Goal: Find specific page/section: Find specific page/section

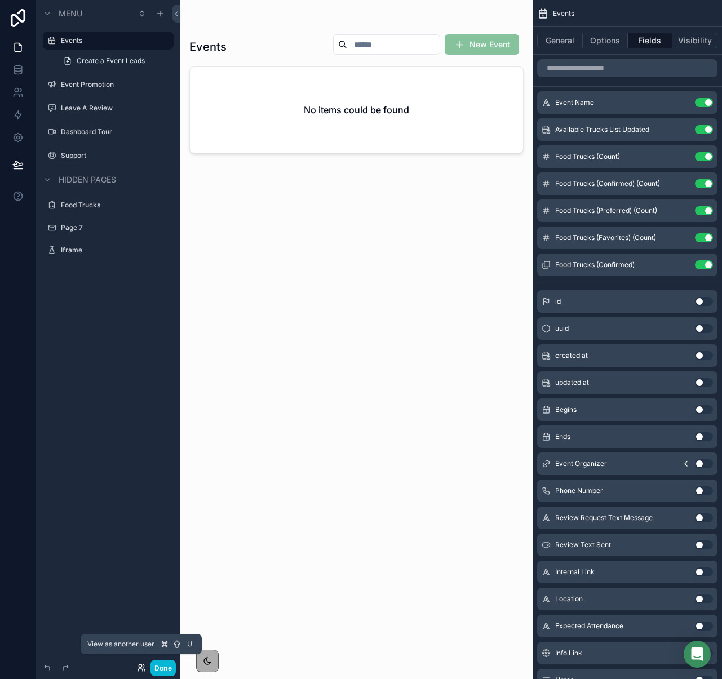
click at [143, 668] on icon at bounding box center [141, 668] width 9 height 9
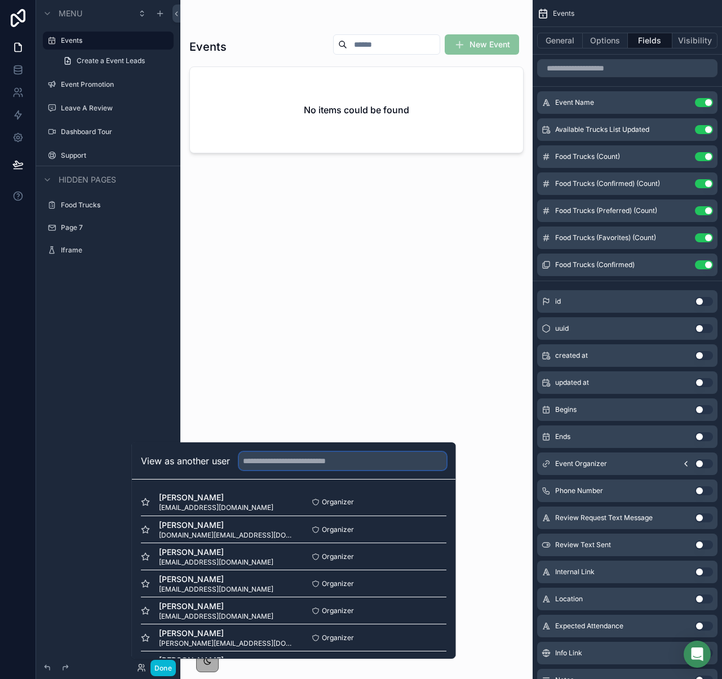
click at [345, 461] on input "text" at bounding box center [342, 461] width 207 height 18
paste input "**********"
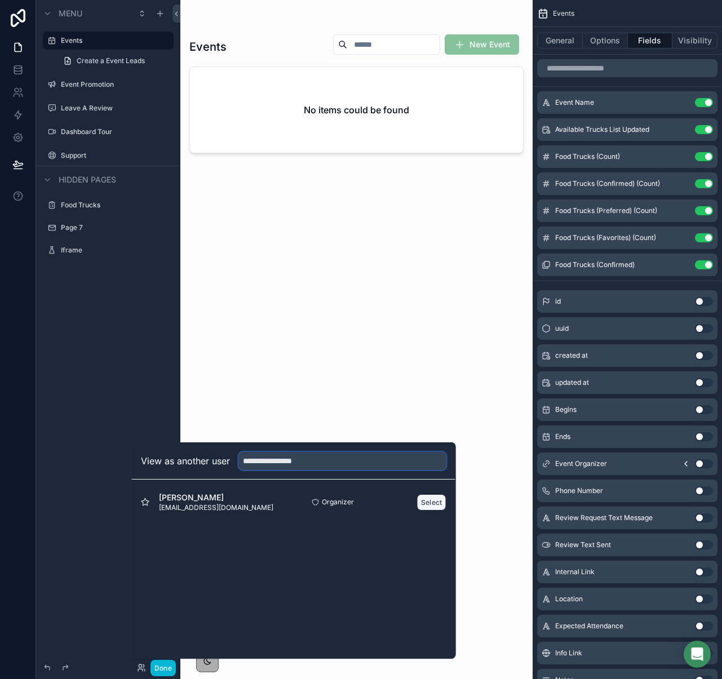
type input "**********"
click at [434, 505] on button "Select" at bounding box center [431, 502] width 29 height 16
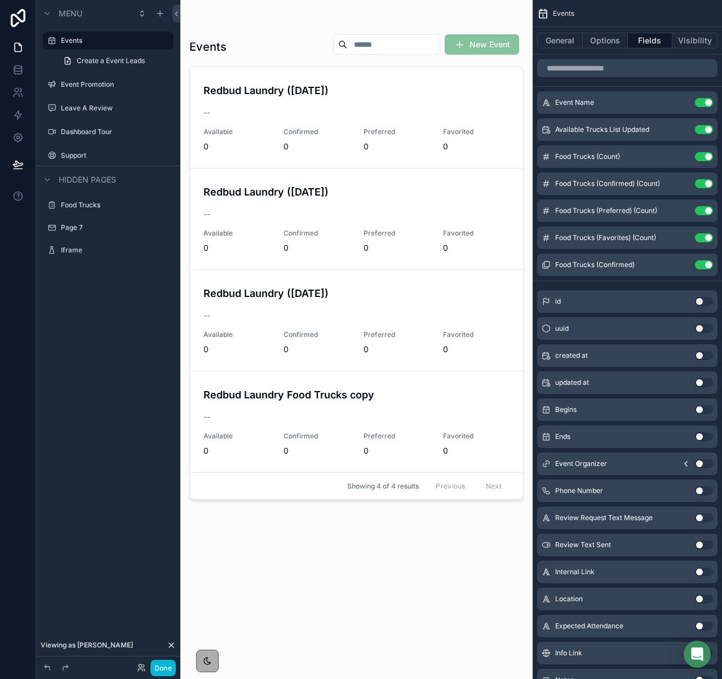
click at [394, 342] on div "scrollable content" at bounding box center [356, 333] width 352 height 666
click at [607, 46] on button "Options" at bounding box center [605, 41] width 45 height 16
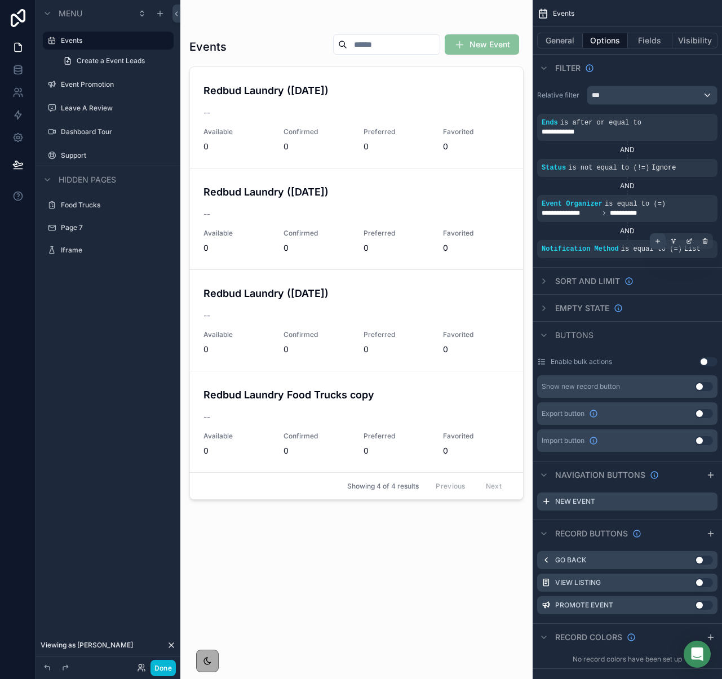
click at [656, 241] on icon "scrollable content" at bounding box center [658, 241] width 7 height 7
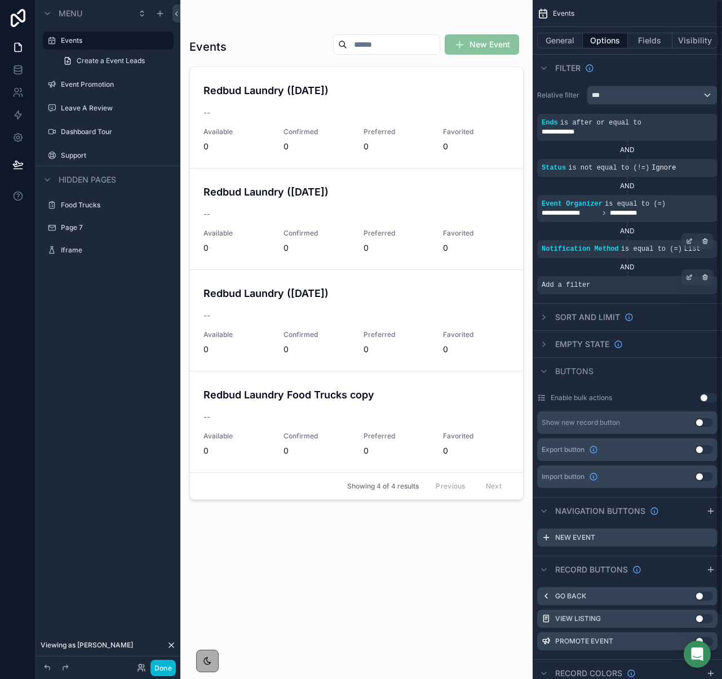
click at [576, 288] on span "Add a filter" at bounding box center [566, 285] width 48 height 9
click at [689, 280] on icon "scrollable content" at bounding box center [689, 277] width 7 height 7
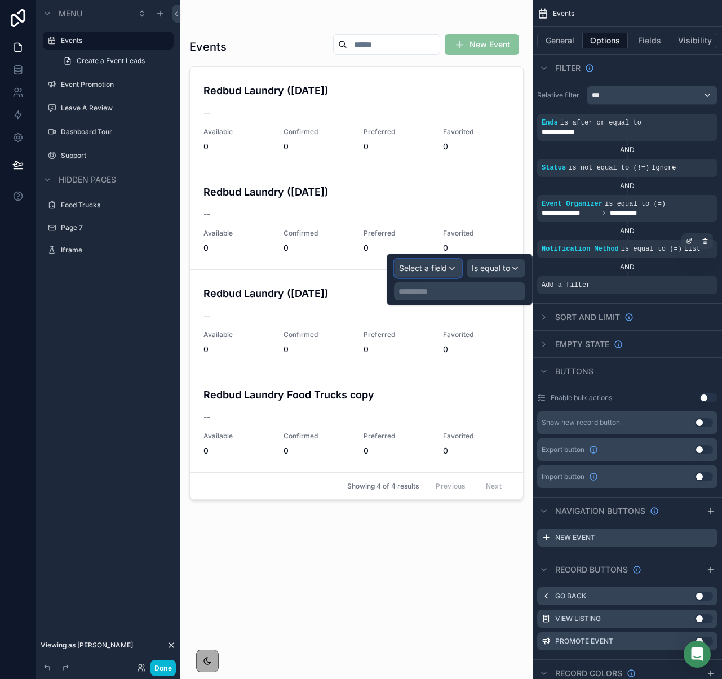
click at [432, 273] on span "Select a field" at bounding box center [423, 268] width 48 height 11
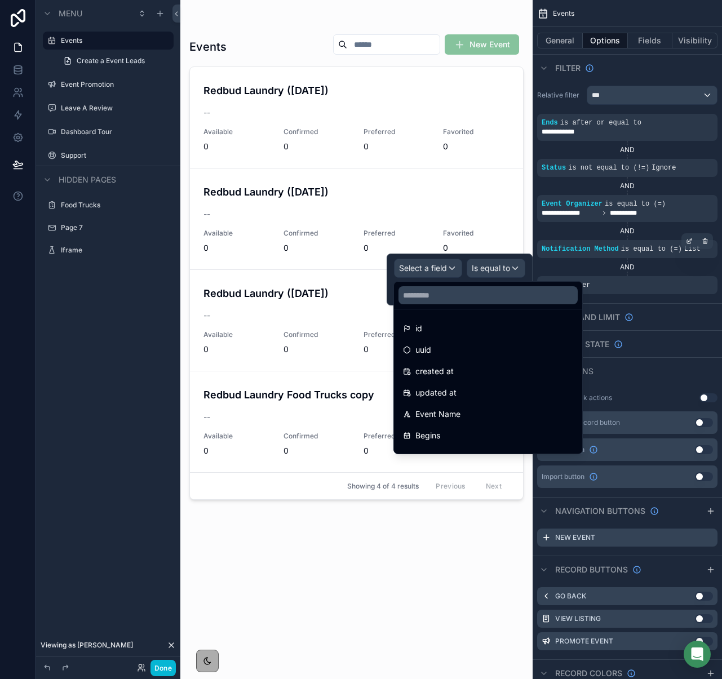
click at [437, 304] on div at bounding box center [488, 295] width 188 height 27
click at [439, 299] on input "text" at bounding box center [488, 295] width 179 height 18
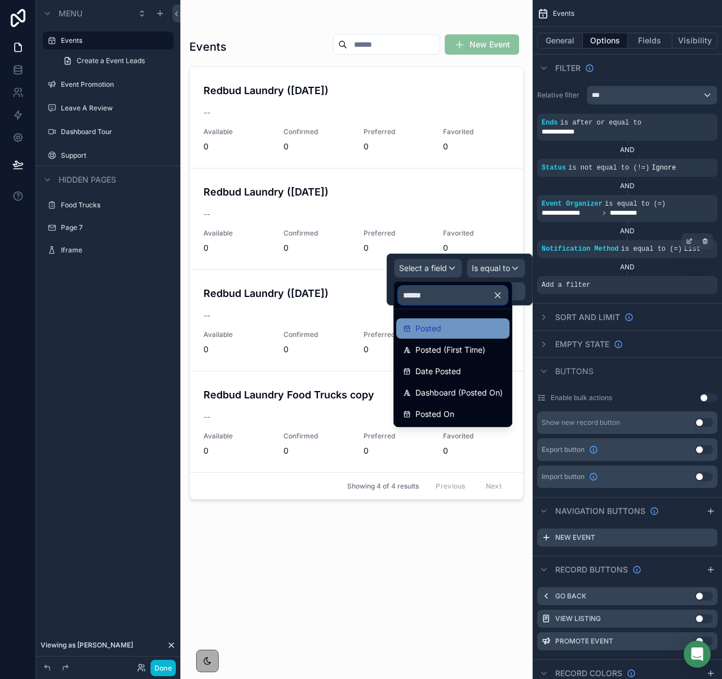
type input "******"
click at [441, 323] on span "Posted" at bounding box center [429, 329] width 26 height 14
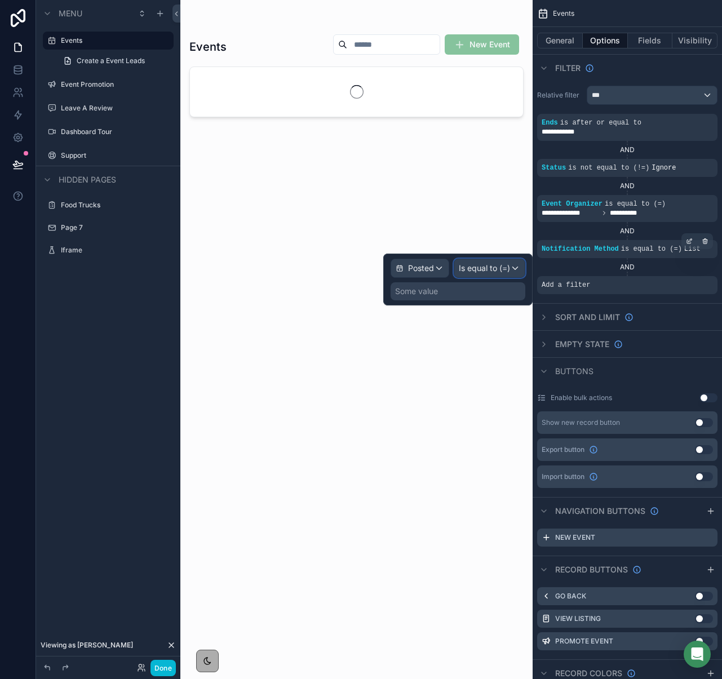
click at [498, 271] on span "Is equal to (=)" at bounding box center [484, 268] width 51 height 11
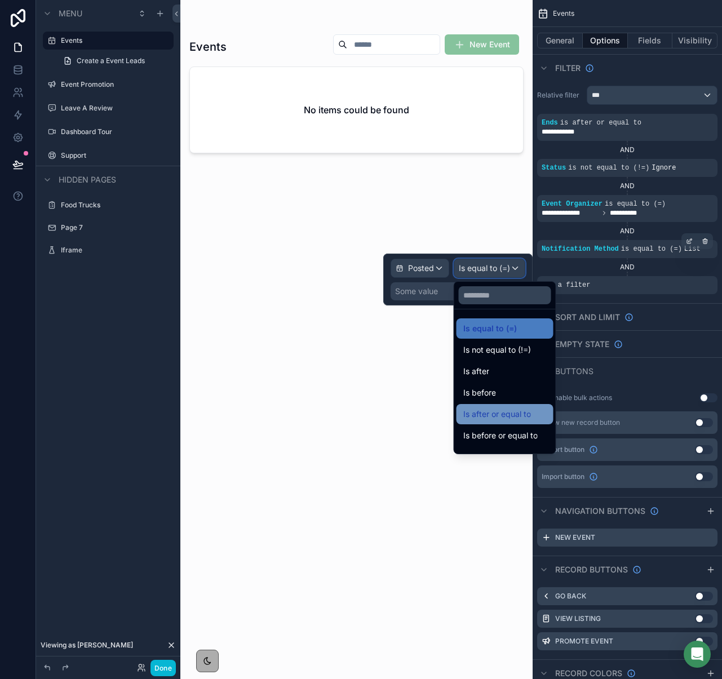
scroll to position [37, 0]
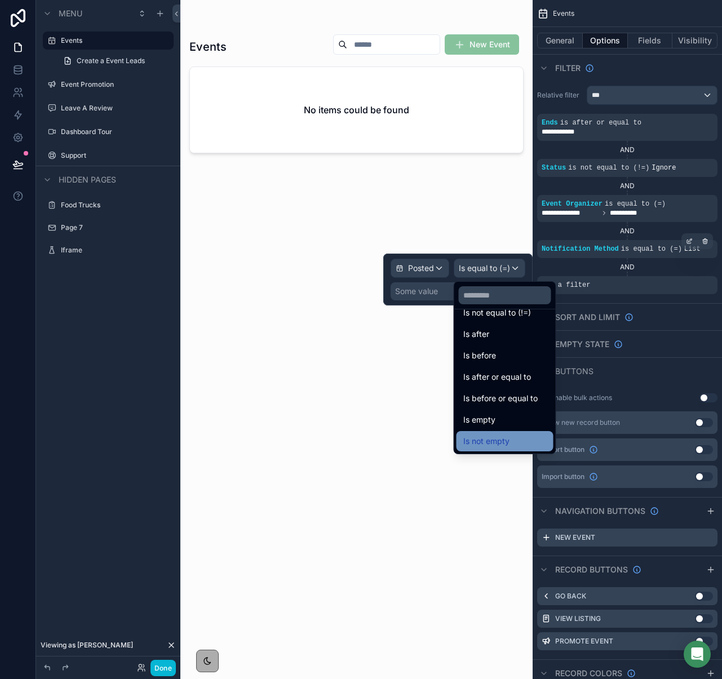
click at [504, 439] on span "Is not empty" at bounding box center [486, 442] width 46 height 14
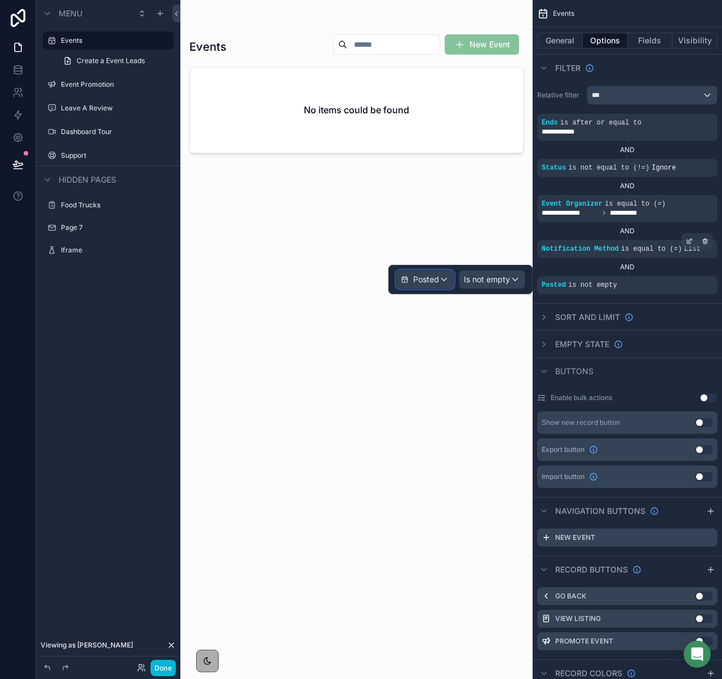
click at [435, 281] on span "Posted" at bounding box center [426, 279] width 26 height 11
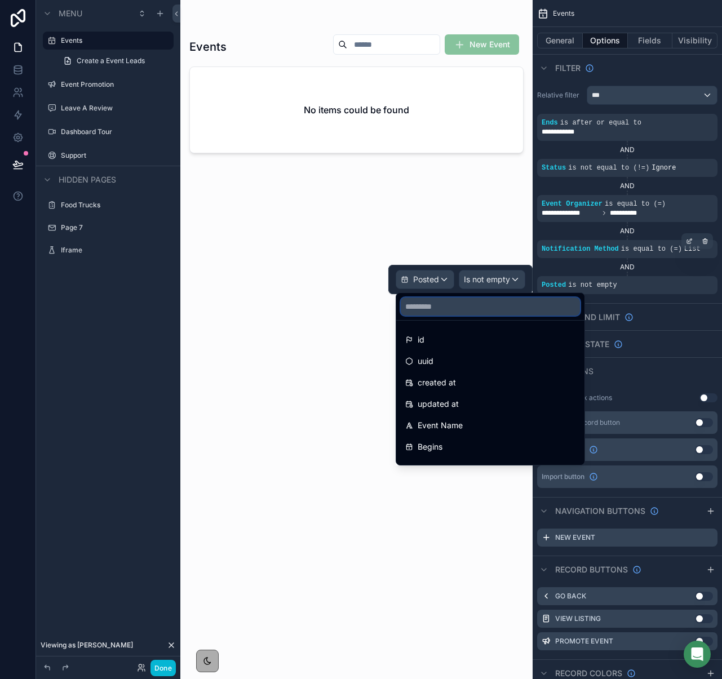
click at [436, 305] on input "text" at bounding box center [490, 307] width 179 height 18
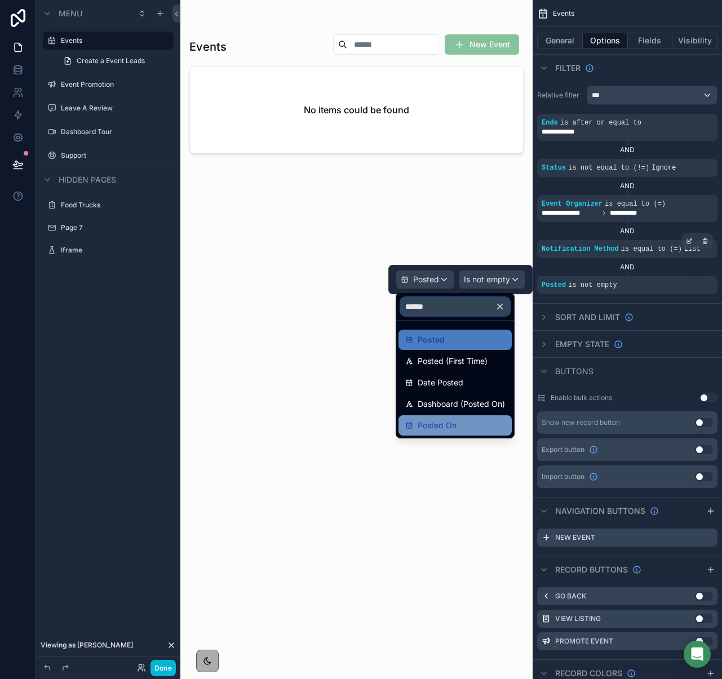
type input "******"
click at [434, 427] on span "Posted On" at bounding box center [437, 426] width 39 height 14
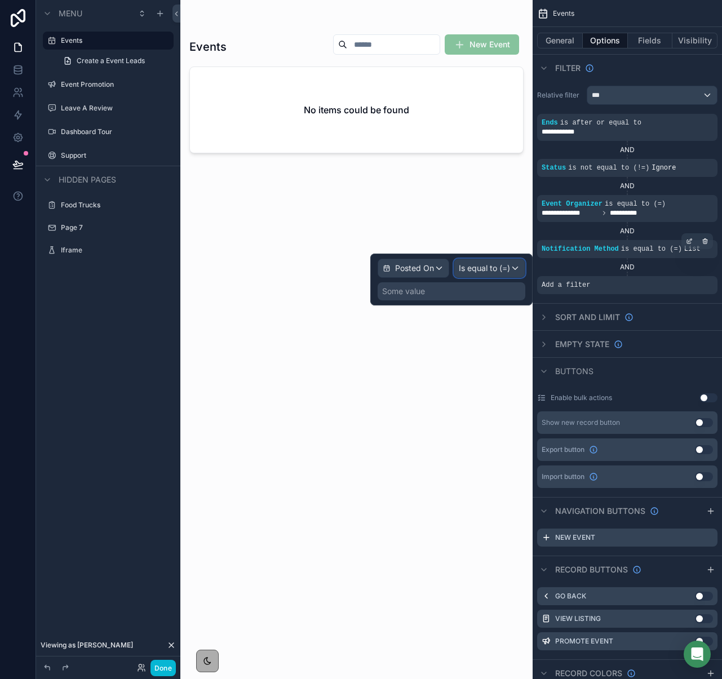
click at [502, 268] on span "Is equal to (=)" at bounding box center [484, 268] width 51 height 11
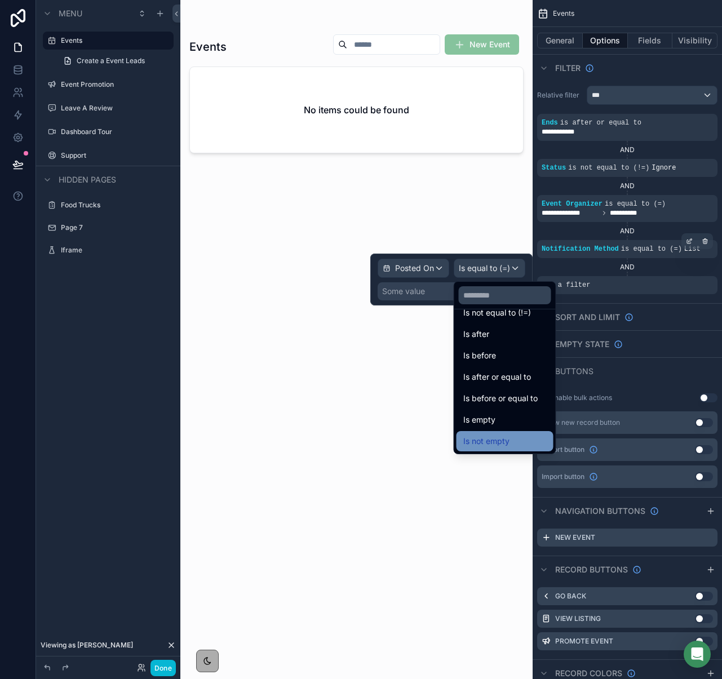
click at [490, 435] on span "Is not empty" at bounding box center [486, 442] width 46 height 14
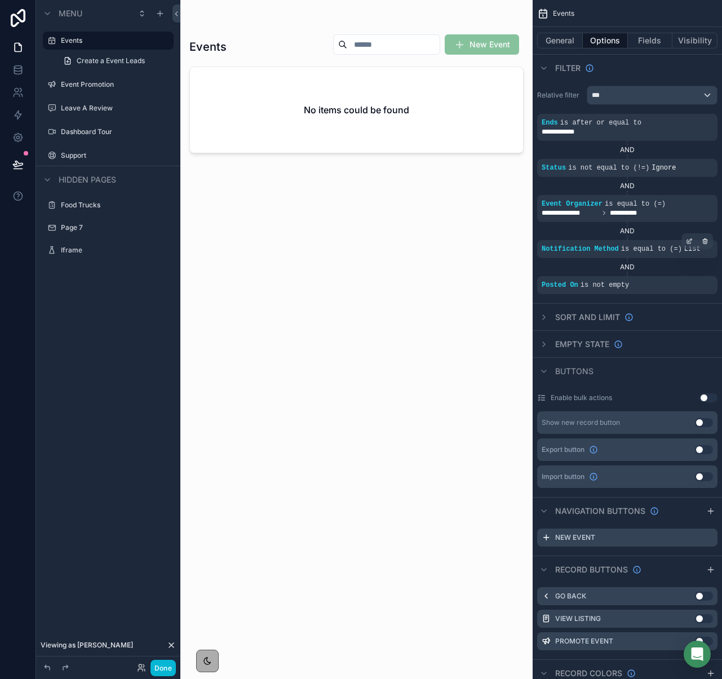
click at [361, 366] on div "Events New Event No items could be found" at bounding box center [356, 346] width 334 height 639
click at [142, 665] on icon at bounding box center [141, 668] width 9 height 9
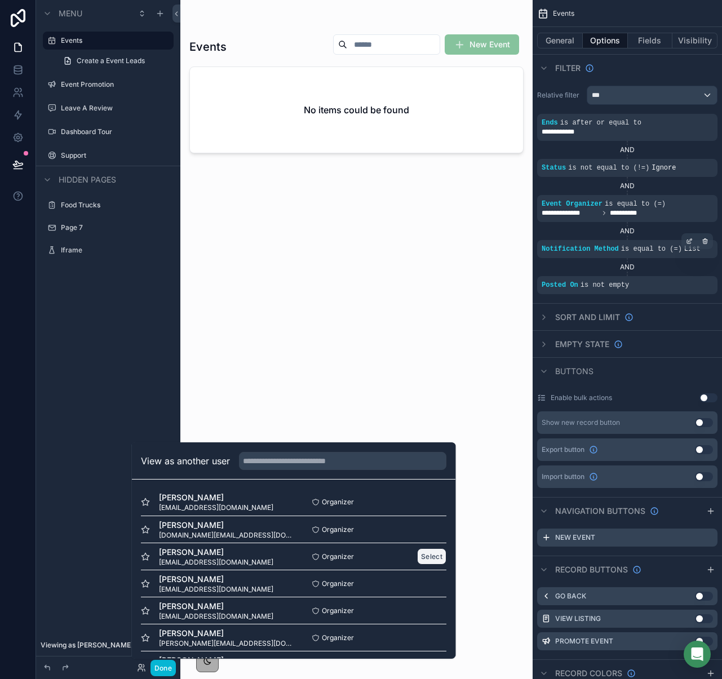
click at [432, 556] on button "Select" at bounding box center [431, 557] width 29 height 16
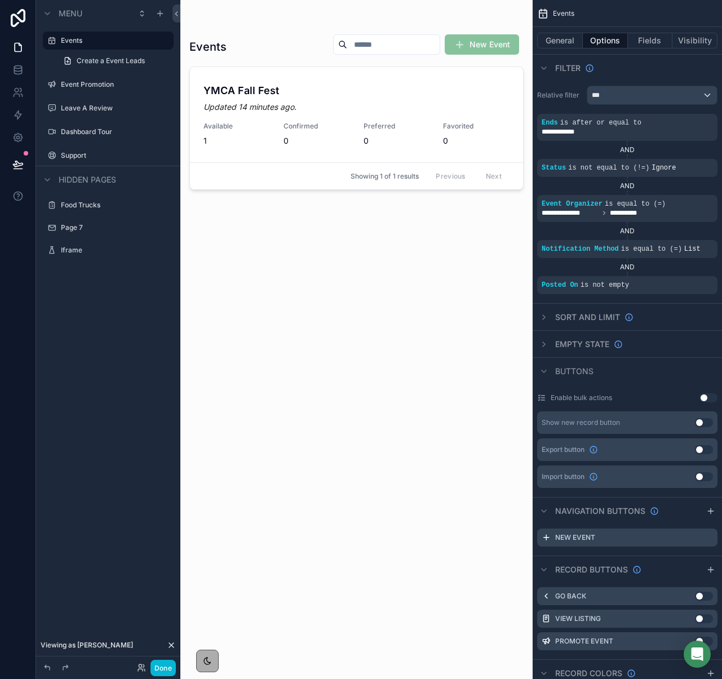
click at [352, 532] on div "Events New Event YMCA Fall Fest 14 minutes ago Available 1 Confirmed 0 Preferre…" at bounding box center [356, 346] width 334 height 639
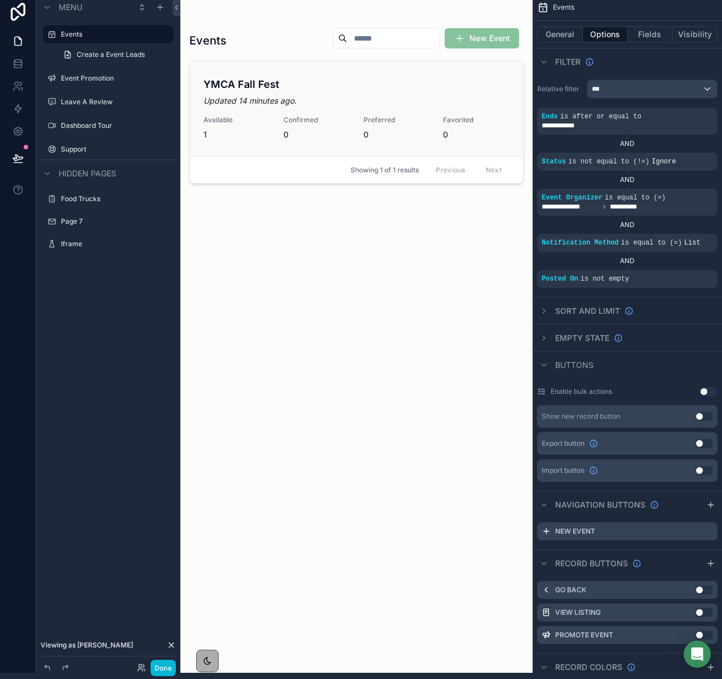
scroll to position [5, 0]
click at [378, 118] on span "Preferred" at bounding box center [397, 121] width 67 height 9
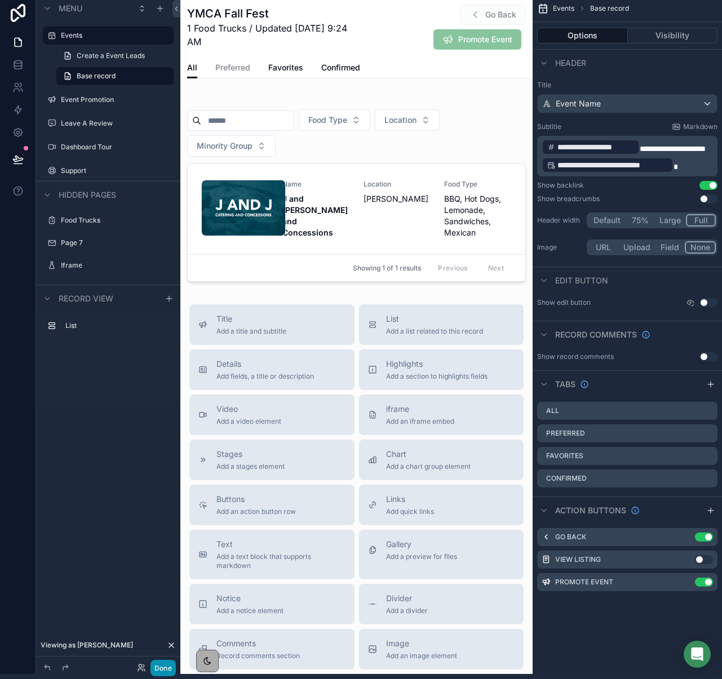
click at [168, 660] on button "Done" at bounding box center [163, 668] width 25 height 16
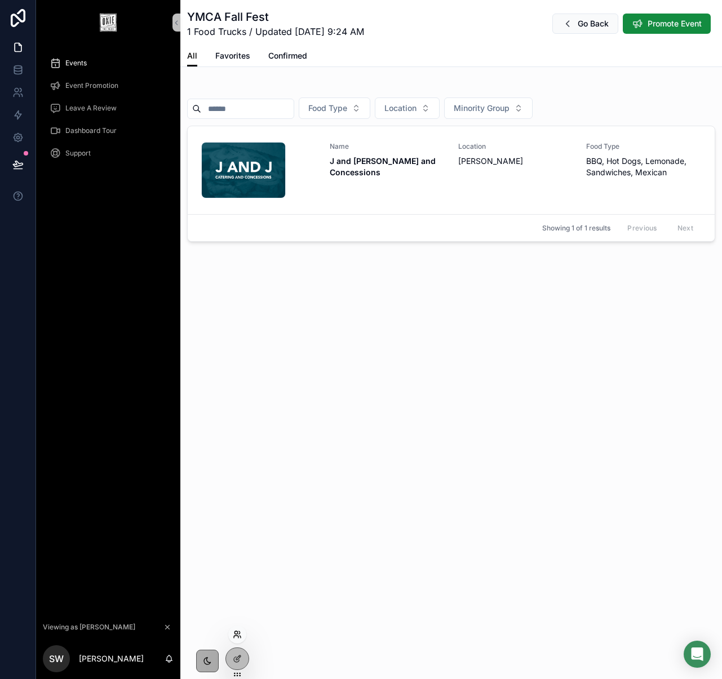
click at [240, 633] on icon at bounding box center [237, 634] width 9 height 9
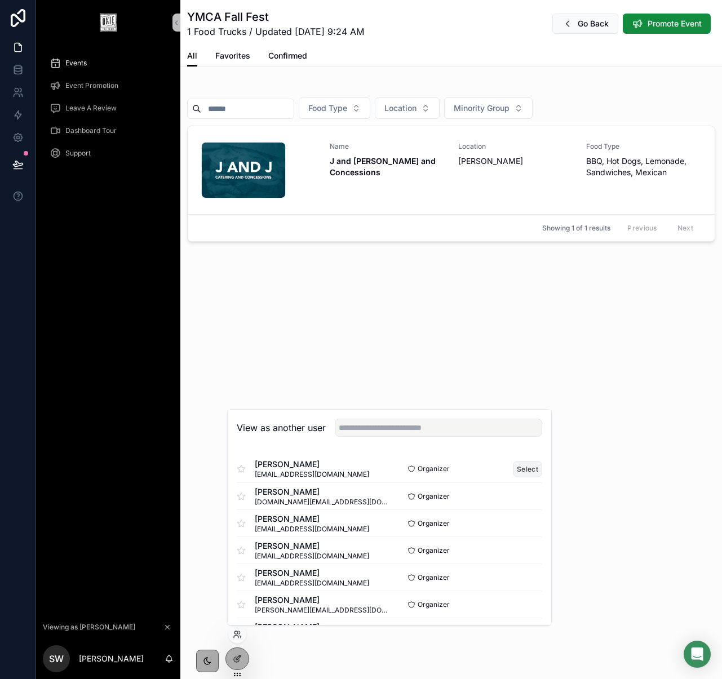
click at [522, 467] on button "Select" at bounding box center [527, 469] width 29 height 16
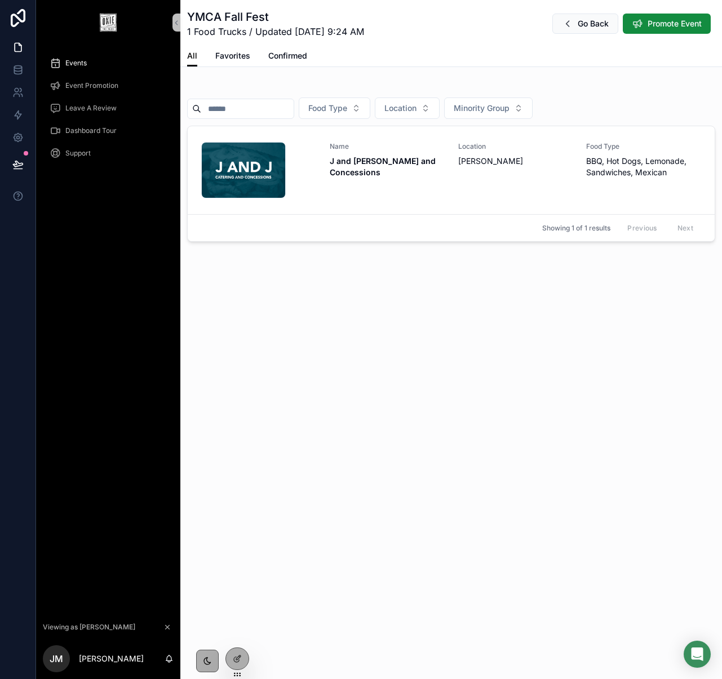
click at [65, 63] on span "Events" at bounding box center [75, 63] width 21 height 9
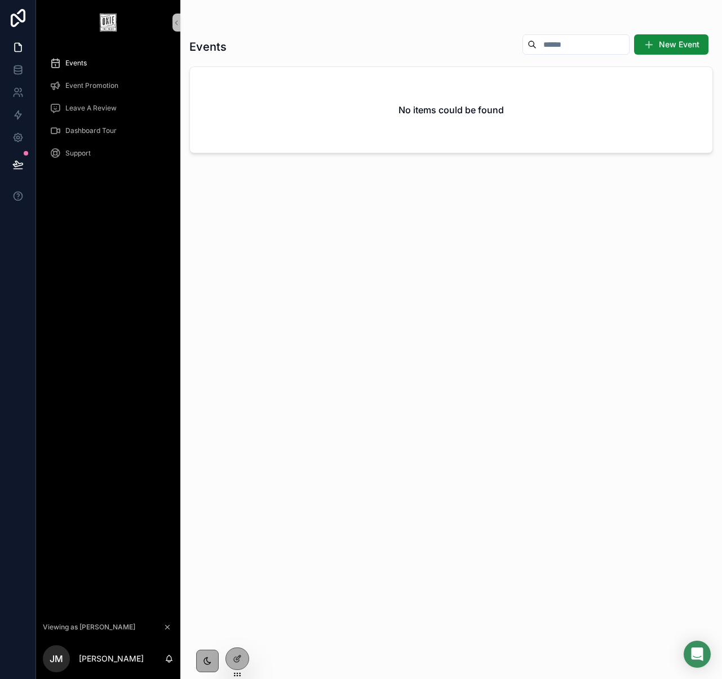
click at [359, 338] on div "Events New Event No items could be found" at bounding box center [451, 346] width 524 height 639
click at [298, 394] on div "Events New Event No items could be found" at bounding box center [451, 346] width 524 height 639
click at [278, 323] on div "Events New Event No items could be found" at bounding box center [451, 346] width 524 height 639
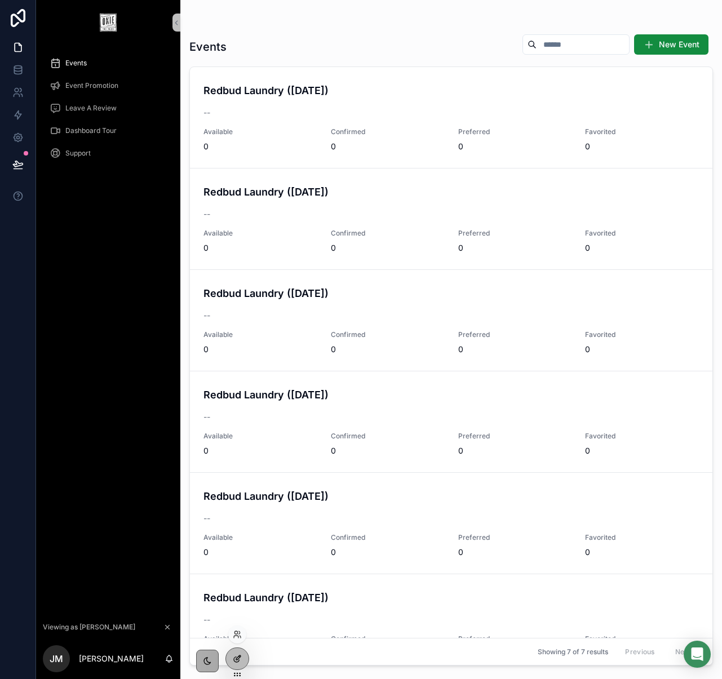
click at [227, 655] on div at bounding box center [237, 658] width 23 height 21
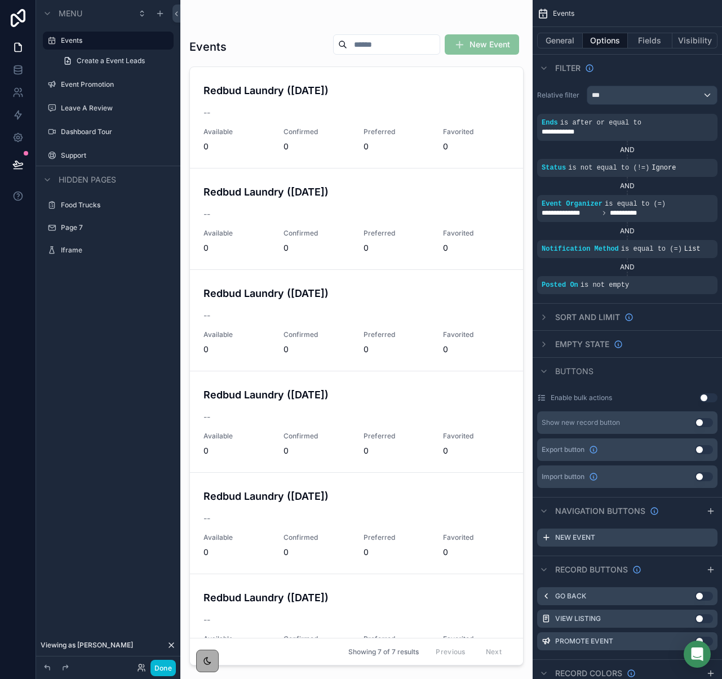
click at [276, 198] on div "scrollable content" at bounding box center [356, 333] width 352 height 666
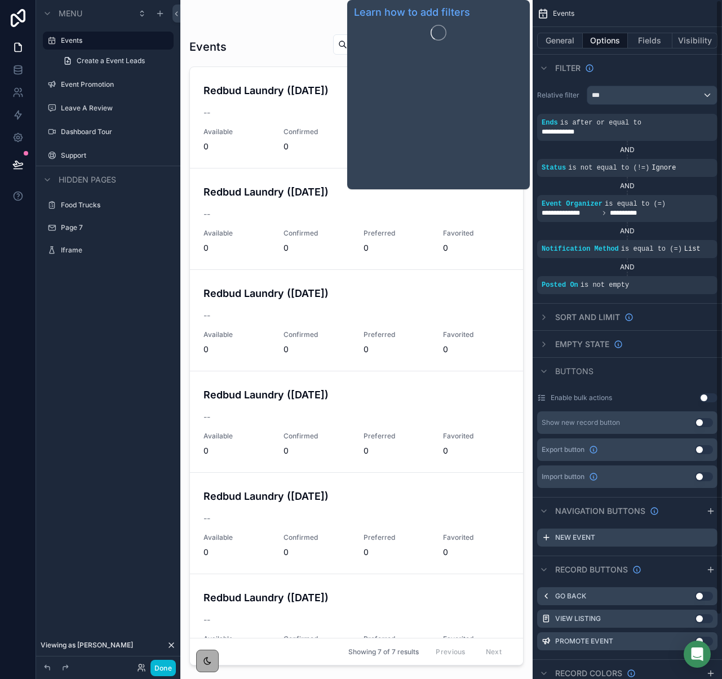
scroll to position [1, 0]
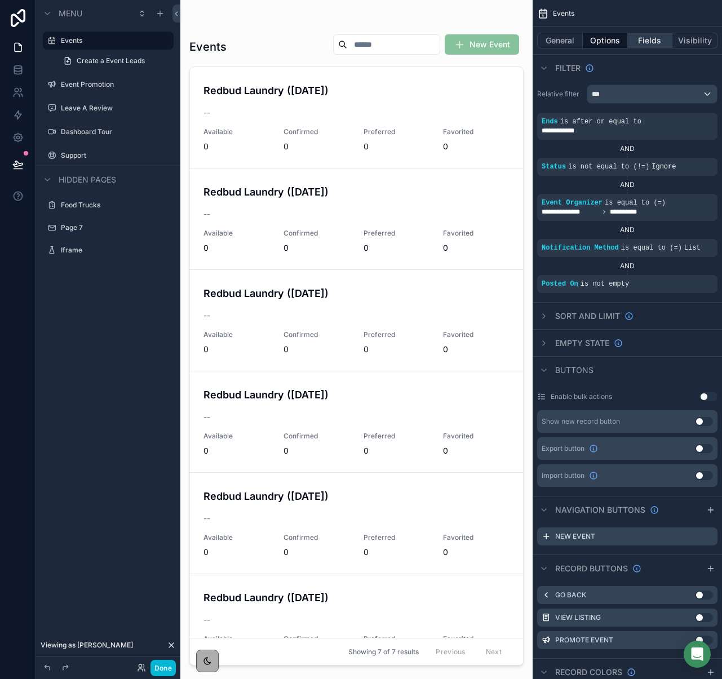
click at [652, 40] on button "Fields" at bounding box center [650, 41] width 45 height 16
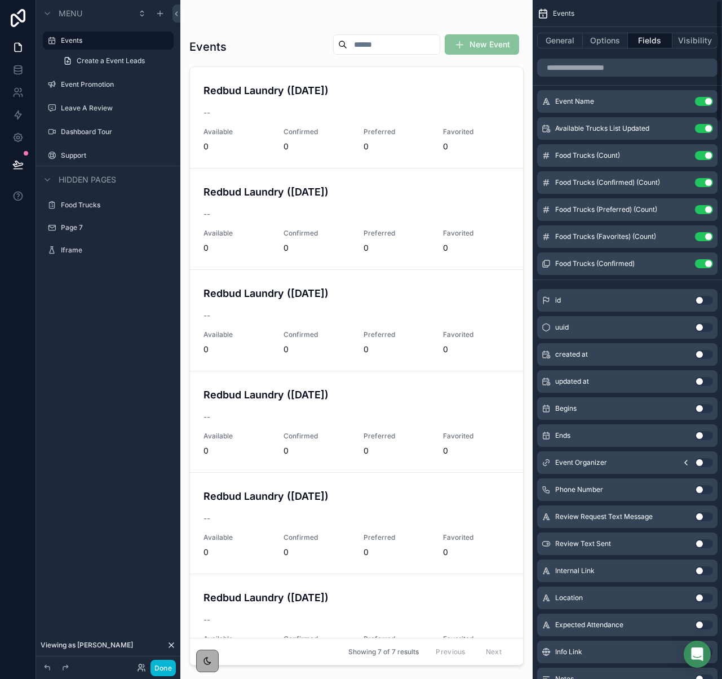
scroll to position [0, 0]
click at [682, 131] on icon "scrollable content" at bounding box center [681, 129] width 9 height 9
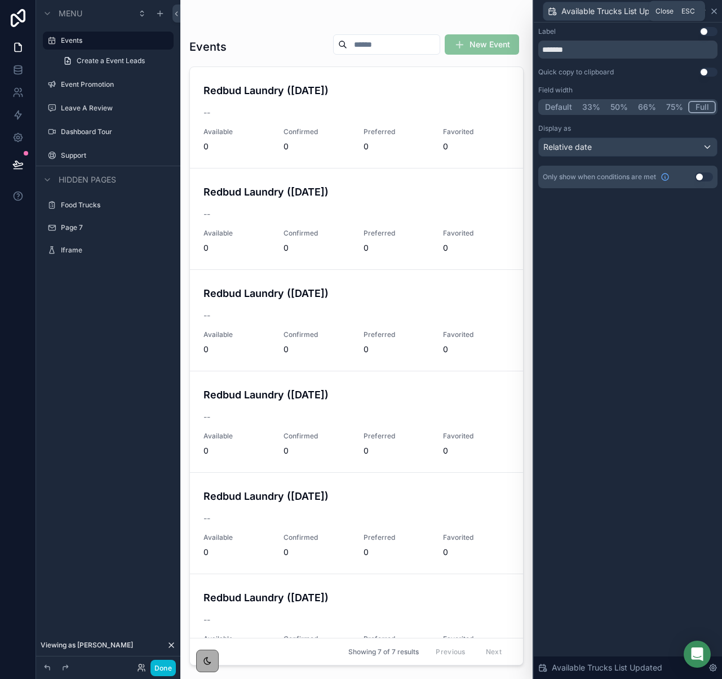
click at [715, 11] on icon at bounding box center [714, 11] width 9 height 9
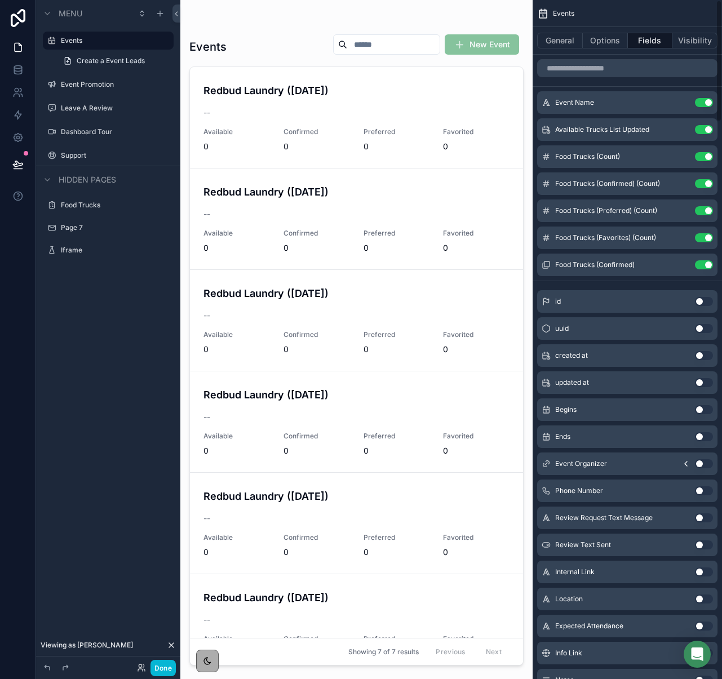
drag, startPoint x: 111, startPoint y: 469, endPoint x: 166, endPoint y: 603, distance: 145.3
click at [111, 469] on div "Menu Events Create a Event Leads Event Promotion Leave A Review Dashboard Tour …" at bounding box center [108, 333] width 144 height 666
drag, startPoint x: 170, startPoint y: 667, endPoint x: 175, endPoint y: 654, distance: 13.7
click at [170, 666] on button "Done" at bounding box center [163, 668] width 25 height 16
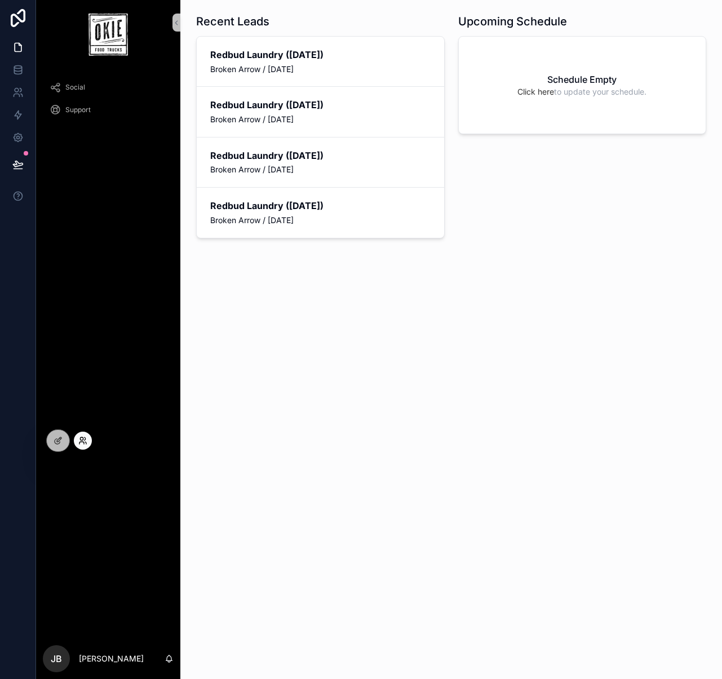
click at [79, 441] on icon at bounding box center [82, 440] width 9 height 9
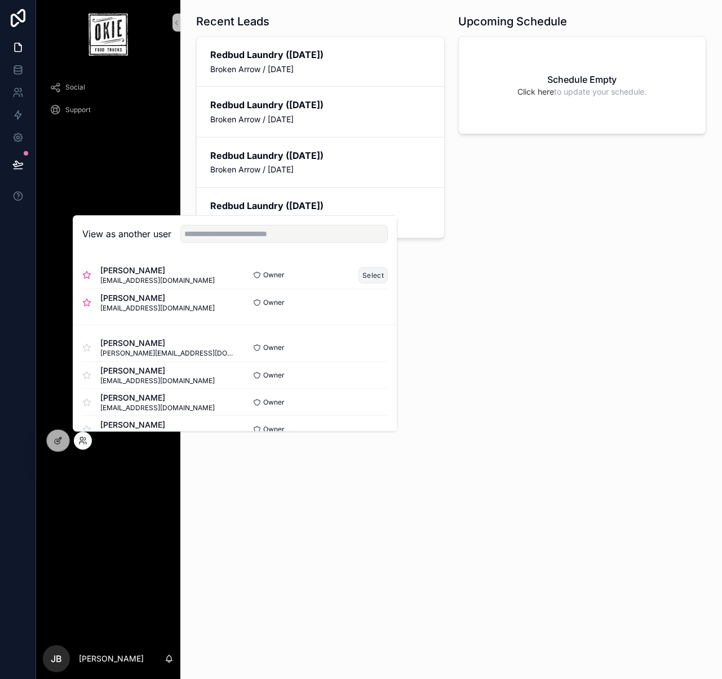
click at [363, 279] on button "Select" at bounding box center [373, 275] width 29 height 16
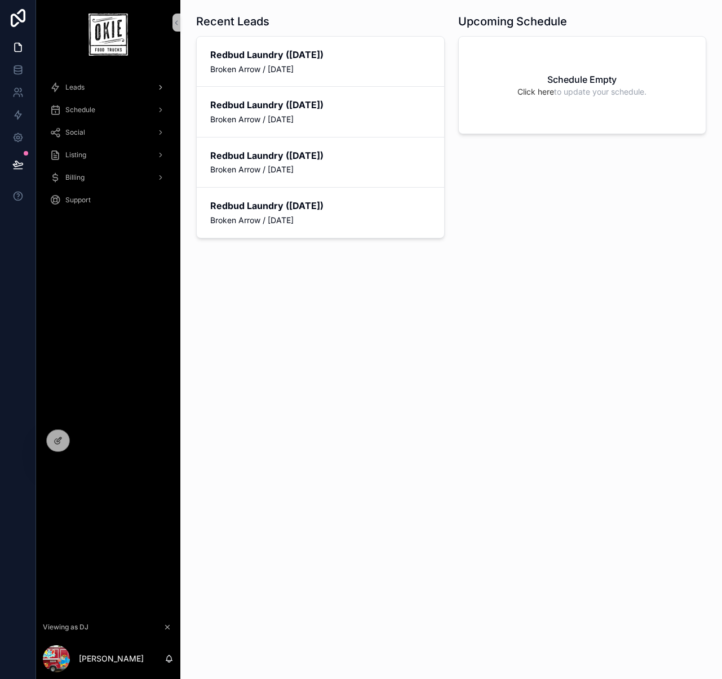
click at [105, 85] on div "Leads" at bounding box center [108, 87] width 117 height 18
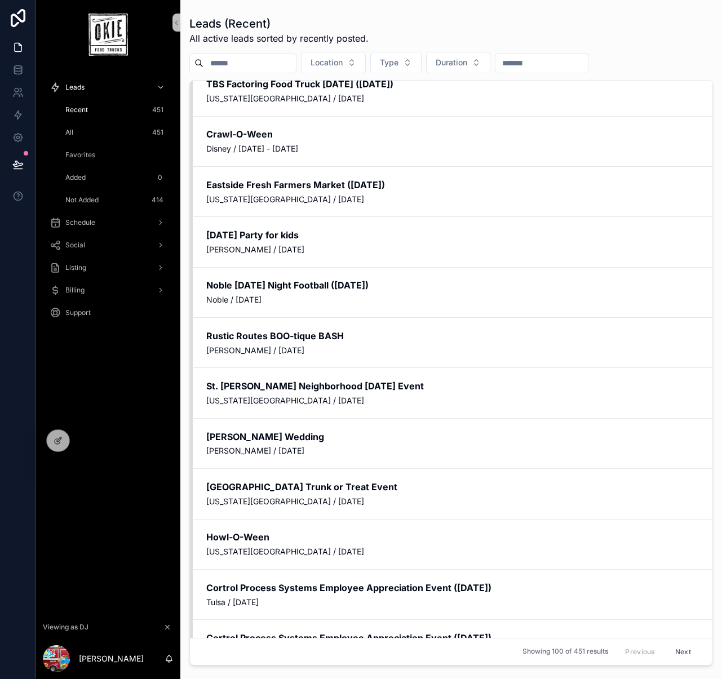
scroll to position [1849, 0]
